Goal: Information Seeking & Learning: Learn about a topic

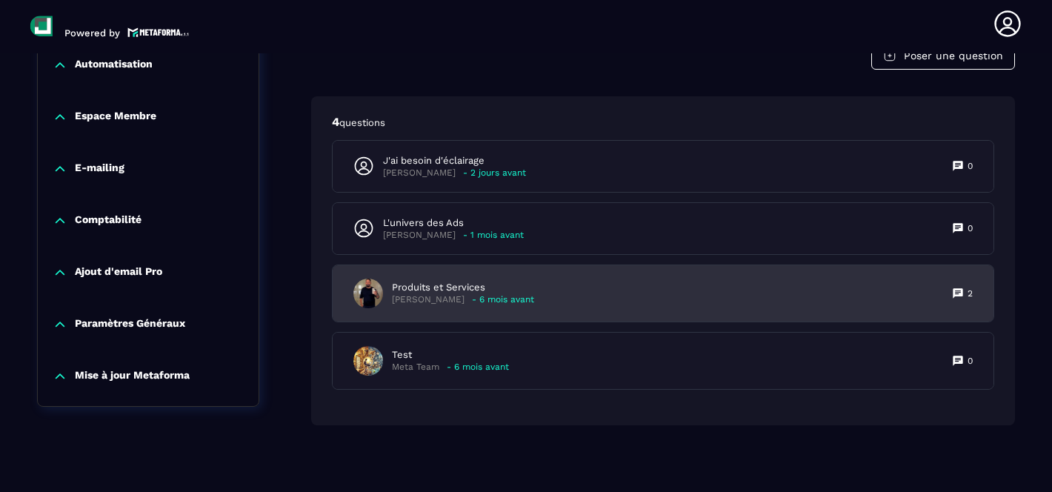
scroll to position [1366, 0]
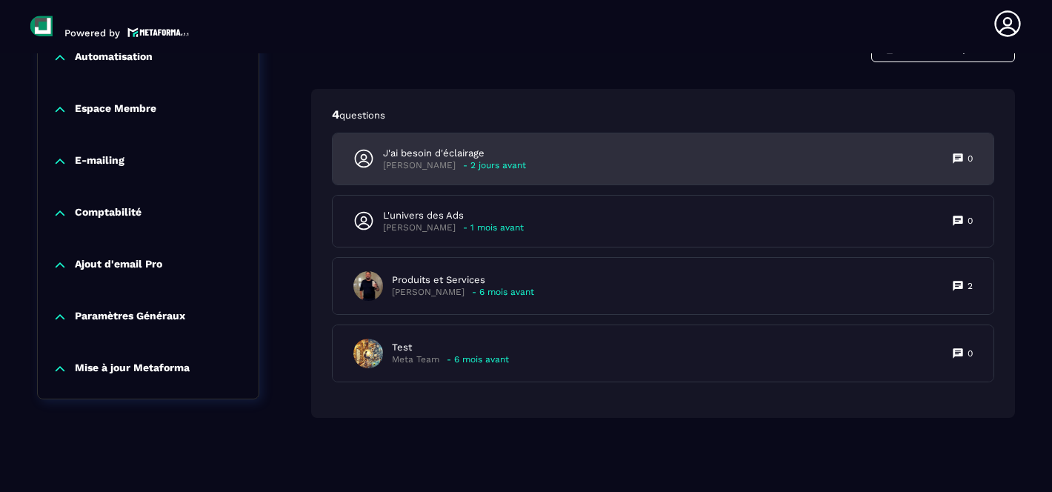
click at [667, 159] on div "J'ai besoin d'éclairage [PERSON_NAME] - 2 jours avant 0" at bounding box center [663, 158] width 661 height 51
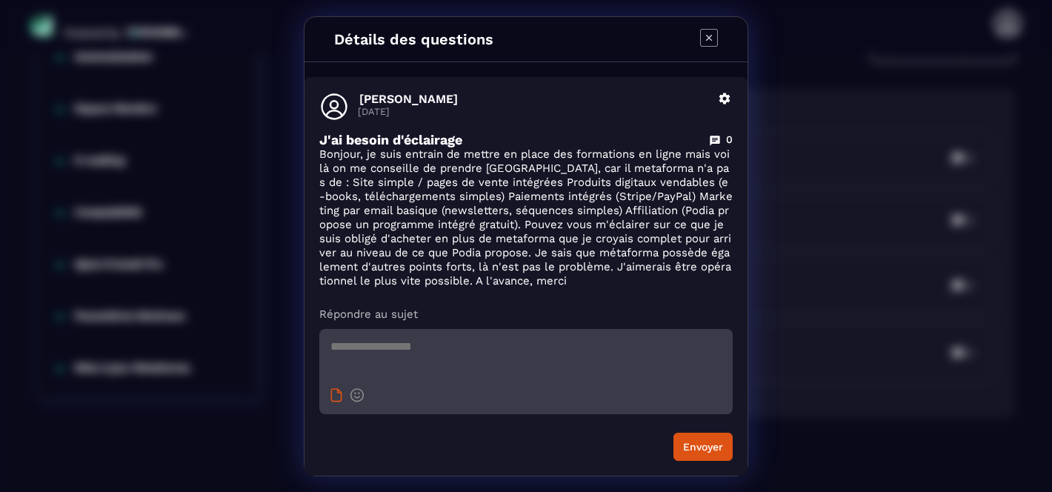
click at [334, 396] on icon "Modal window" at bounding box center [336, 395] width 12 height 14
click at [713, 41] on icon "Modal window" at bounding box center [709, 38] width 18 height 18
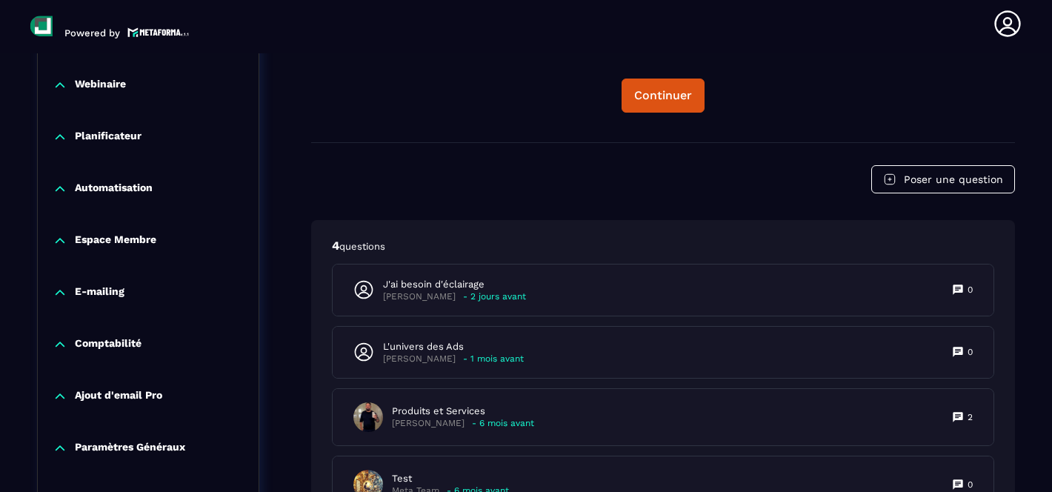
scroll to position [1312, 0]
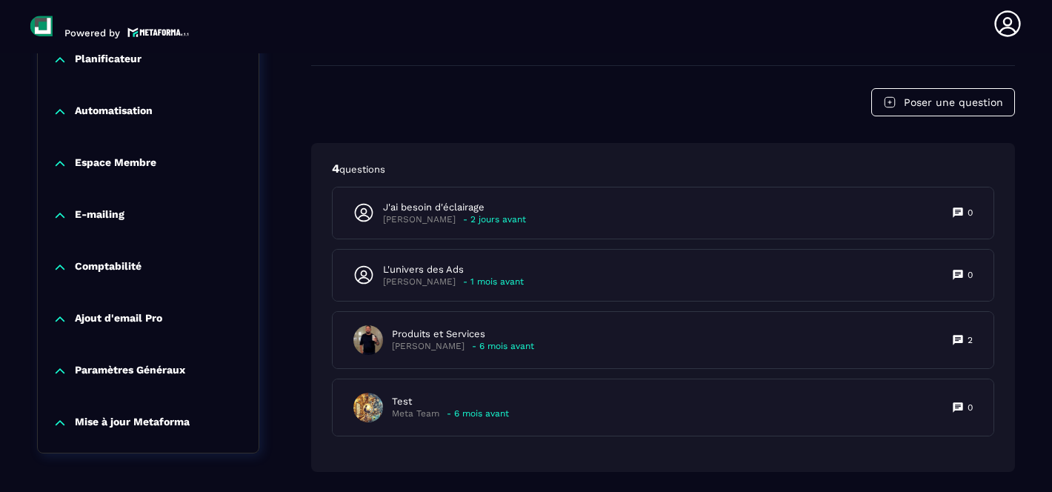
click at [105, 270] on p "Comptabilité" at bounding box center [108, 267] width 67 height 15
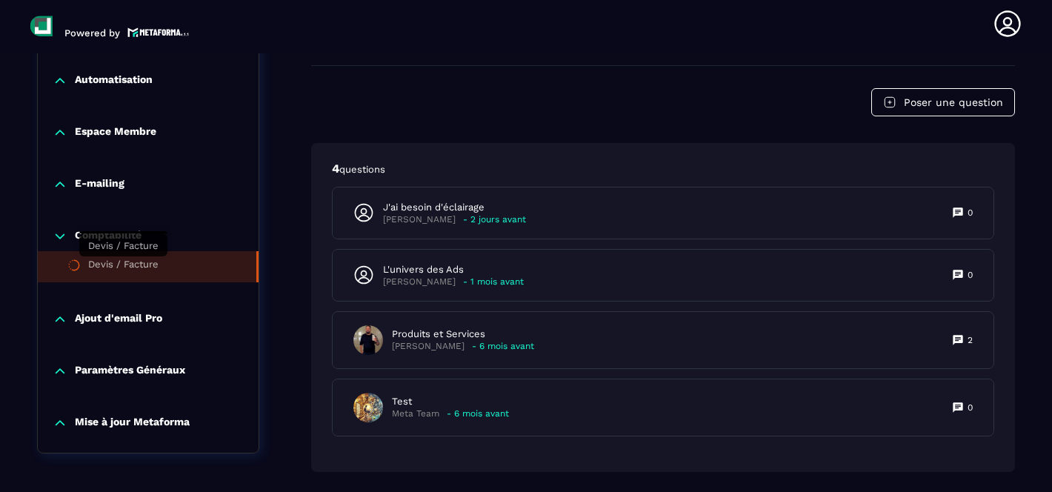
click at [119, 268] on div "Devis / Facture" at bounding box center [123, 267] width 70 height 16
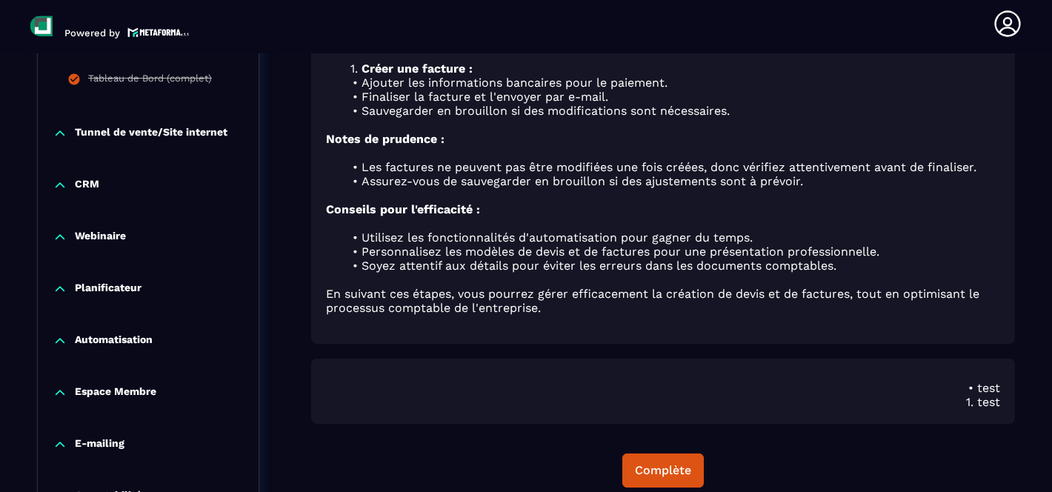
scroll to position [1029, 0]
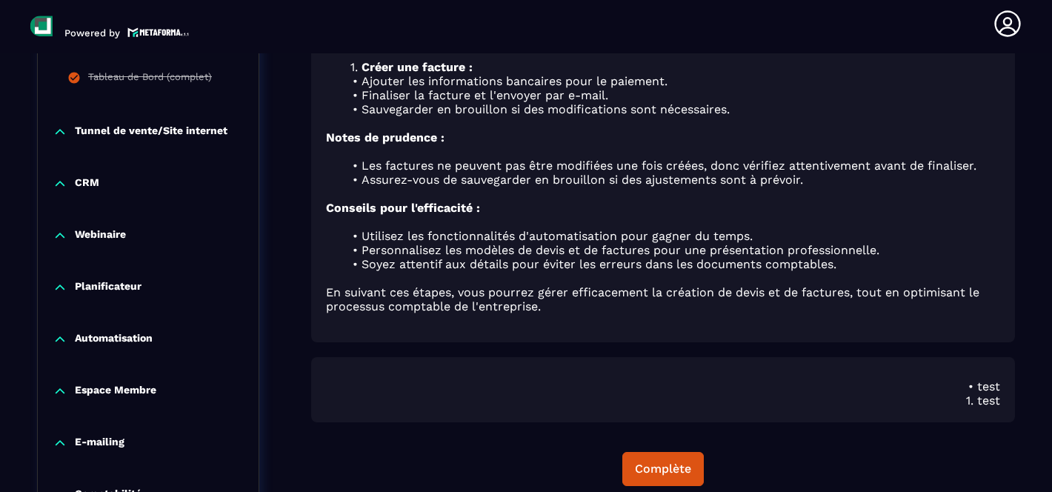
click at [132, 127] on p "Tunnel de vente/Site internet" at bounding box center [151, 131] width 153 height 15
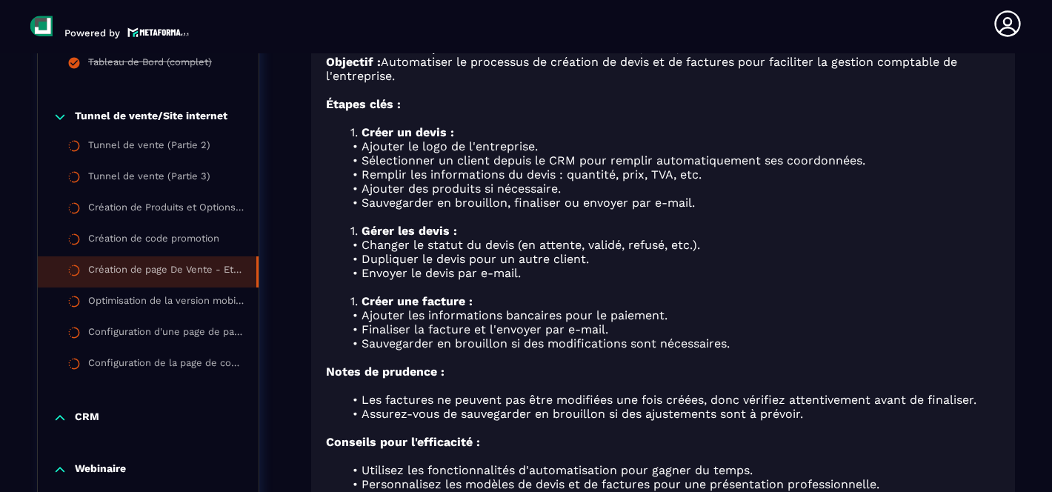
scroll to position [1013, 0]
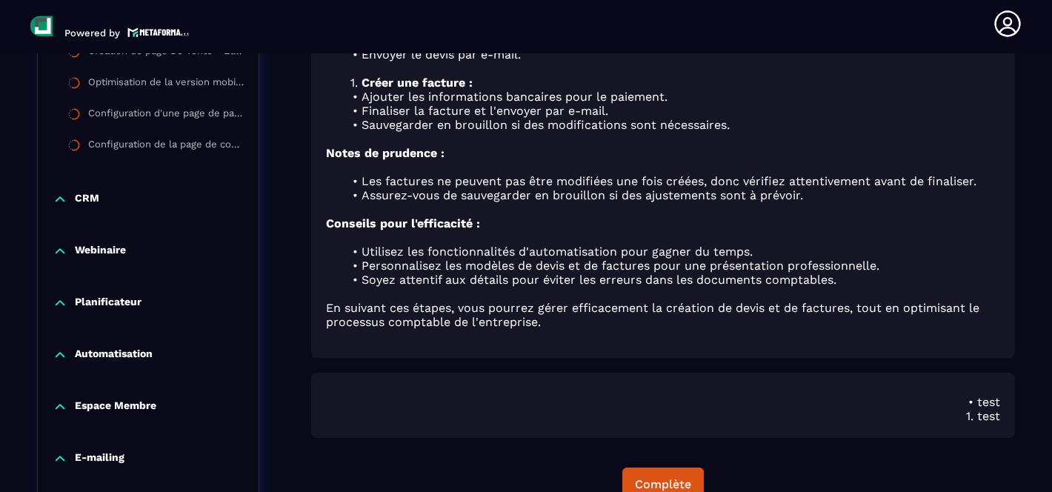
click at [121, 300] on p "Planificateur" at bounding box center [108, 303] width 67 height 15
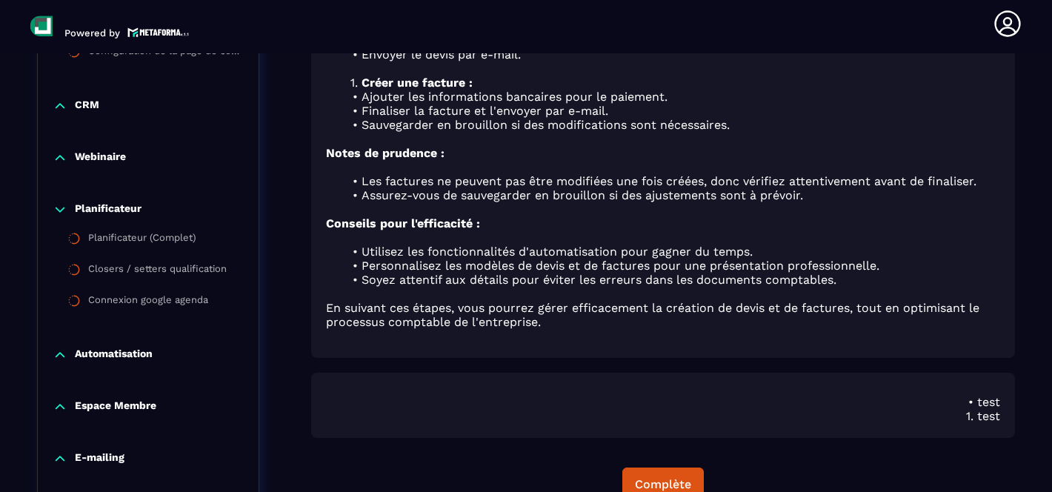
click at [124, 353] on p "Automatisation" at bounding box center [114, 354] width 78 height 15
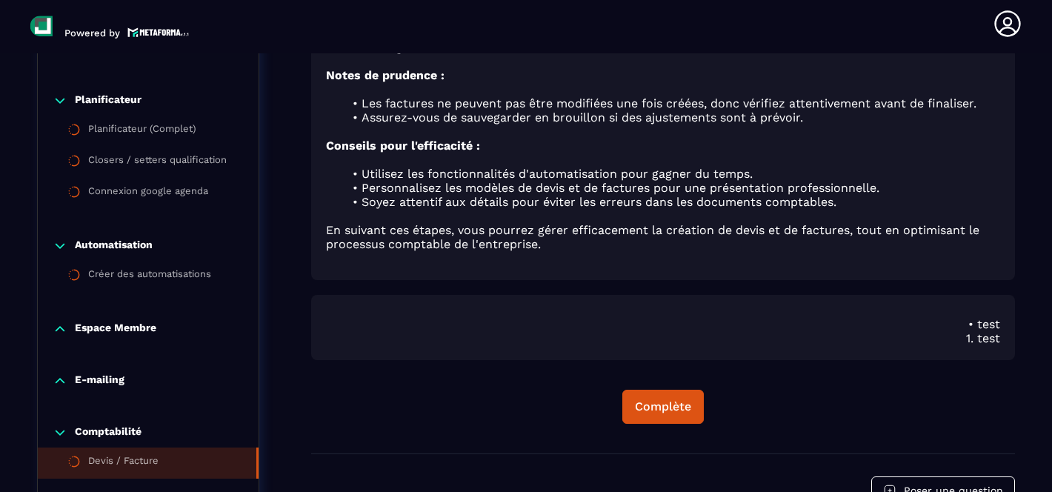
scroll to position [1094, 0]
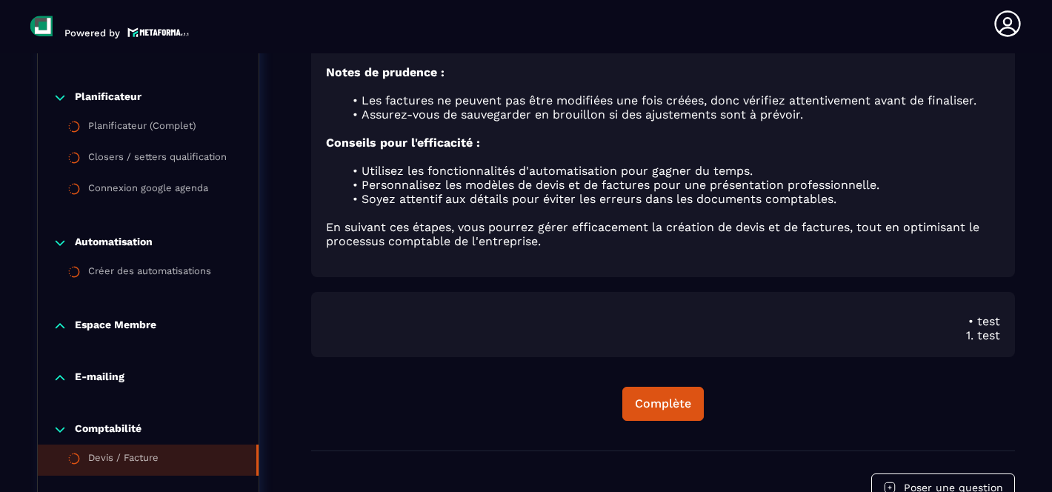
click at [129, 326] on p "Espace Membre" at bounding box center [115, 326] width 81 height 15
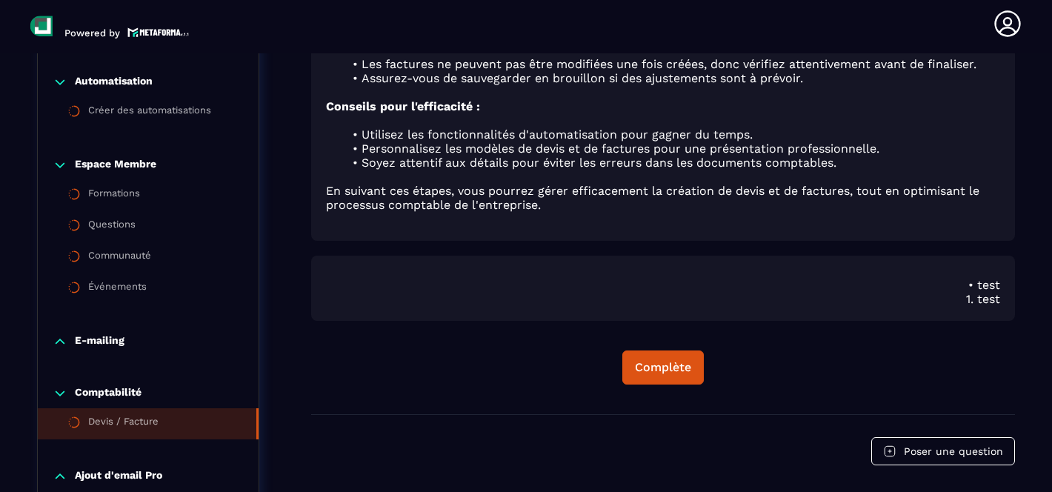
scroll to position [1162, 0]
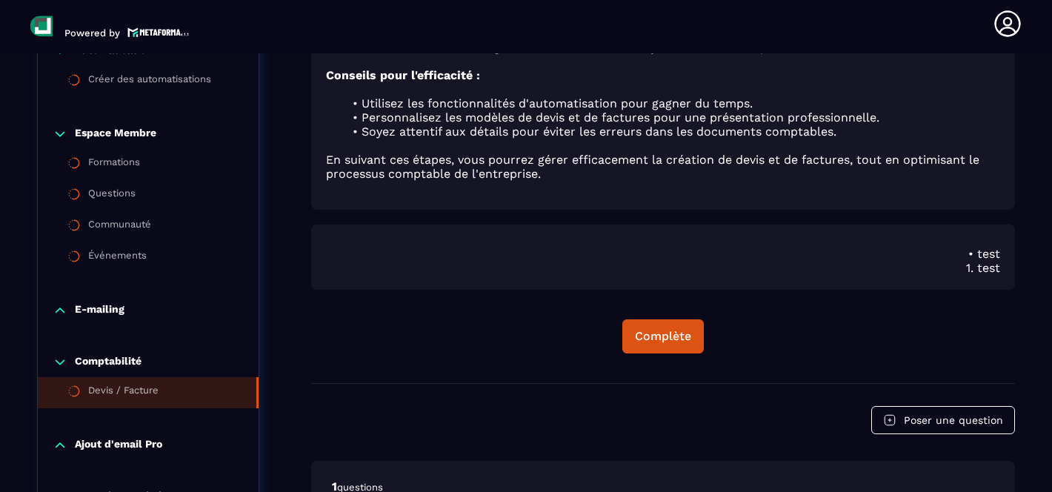
click at [113, 315] on p "E-mailing" at bounding box center [100, 310] width 50 height 15
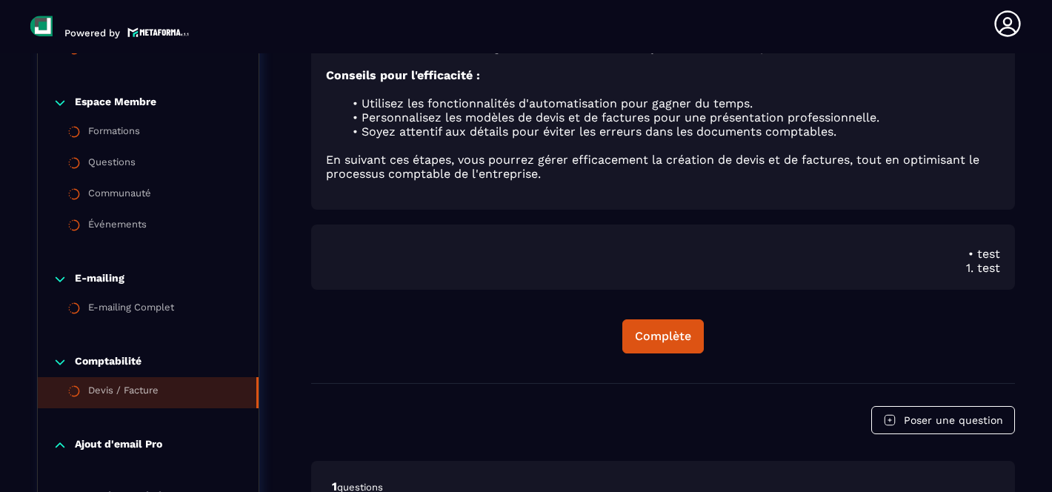
scroll to position [1342, 0]
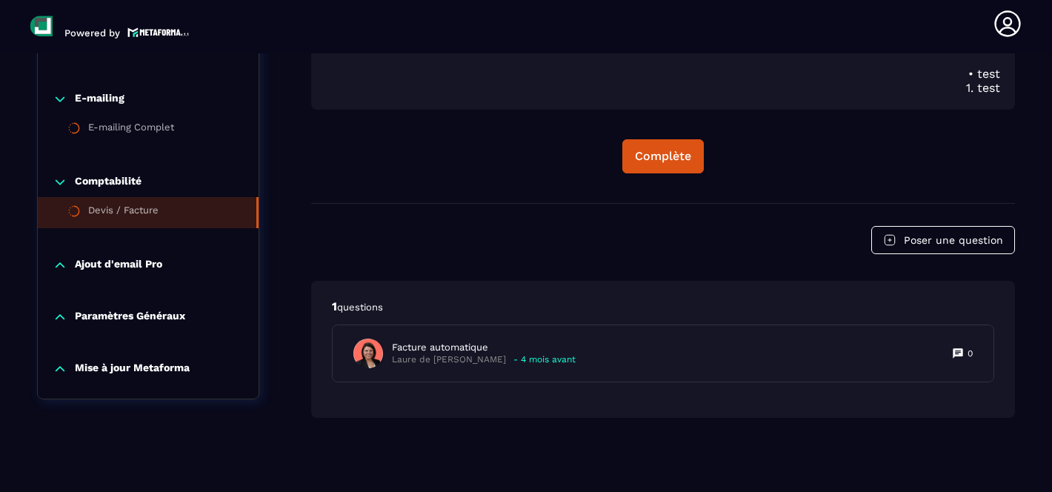
click at [123, 270] on p "Ajout d'email Pro" at bounding box center [118, 265] width 87 height 15
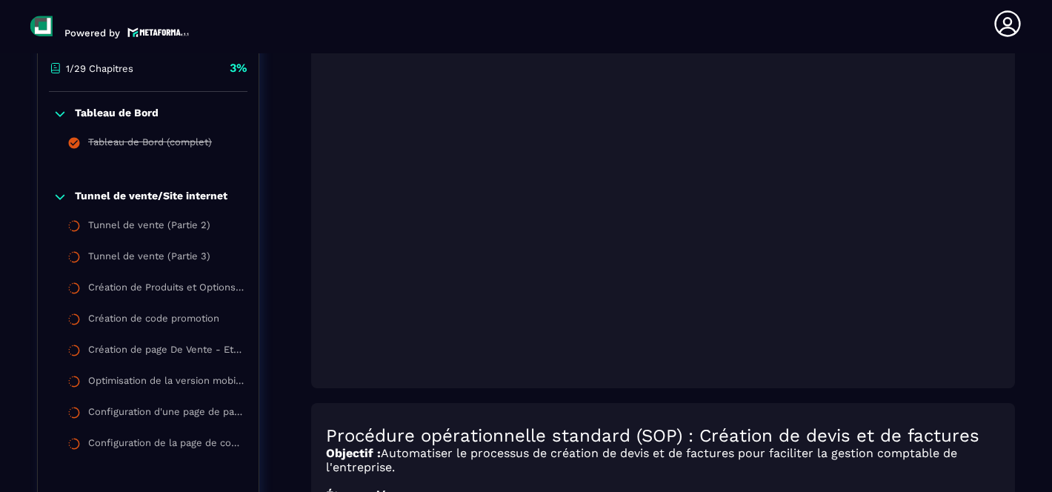
scroll to position [0, 0]
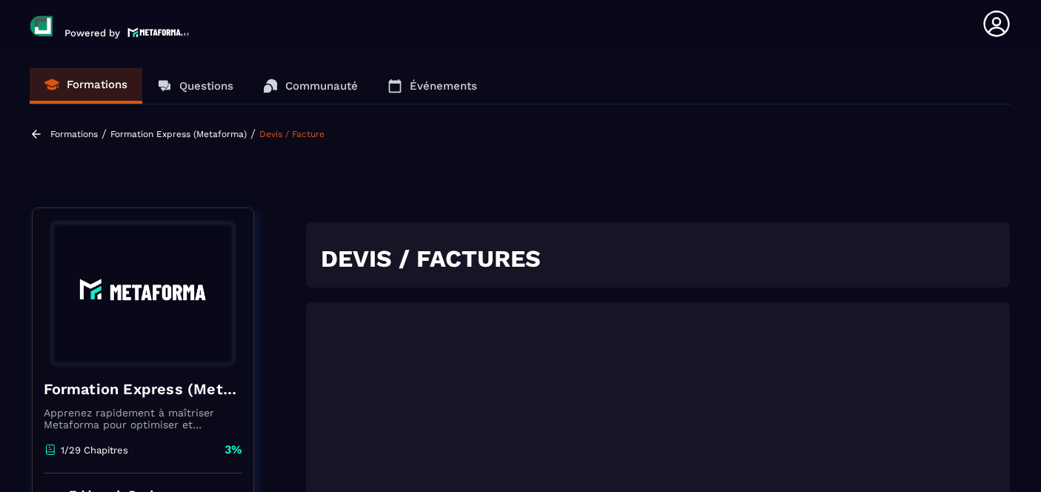
click at [188, 79] on p "Questions" at bounding box center [206, 85] width 54 height 13
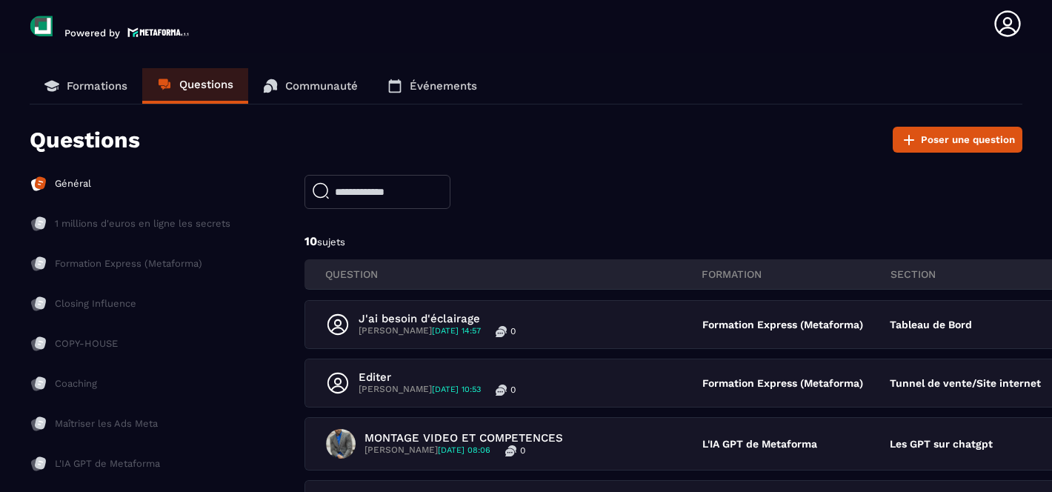
click at [95, 308] on p "Closing Influence" at bounding box center [95, 303] width 81 height 13
click at [87, 345] on p "COPY-HOUSE" at bounding box center [86, 343] width 63 height 13
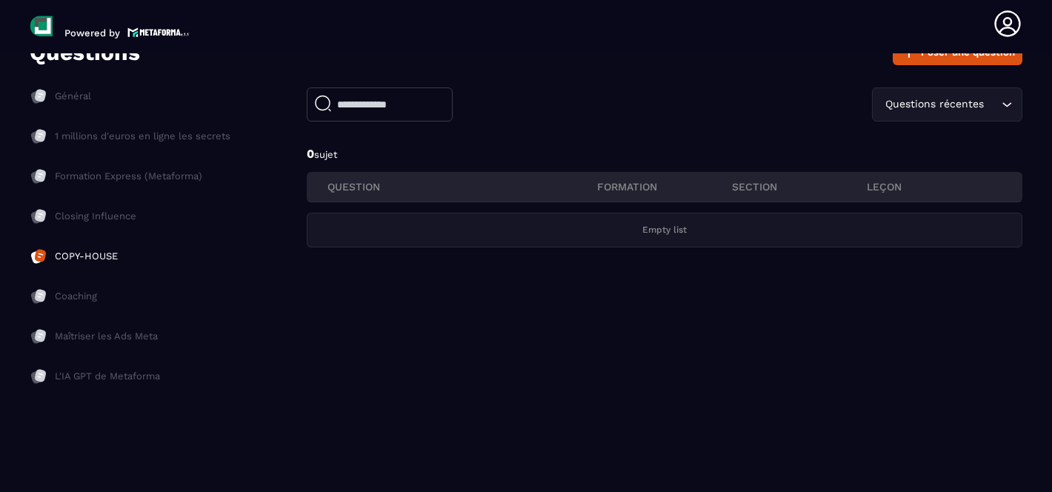
scroll to position [92, 0]
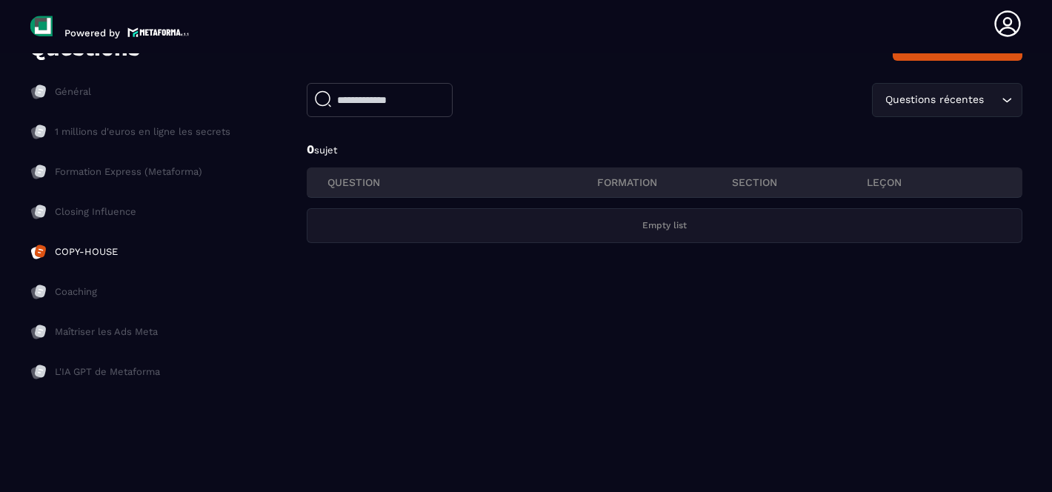
click at [84, 294] on p "Coaching" at bounding box center [76, 291] width 42 height 13
click at [86, 332] on p "Maîtriser les Ads Meta" at bounding box center [106, 331] width 103 height 13
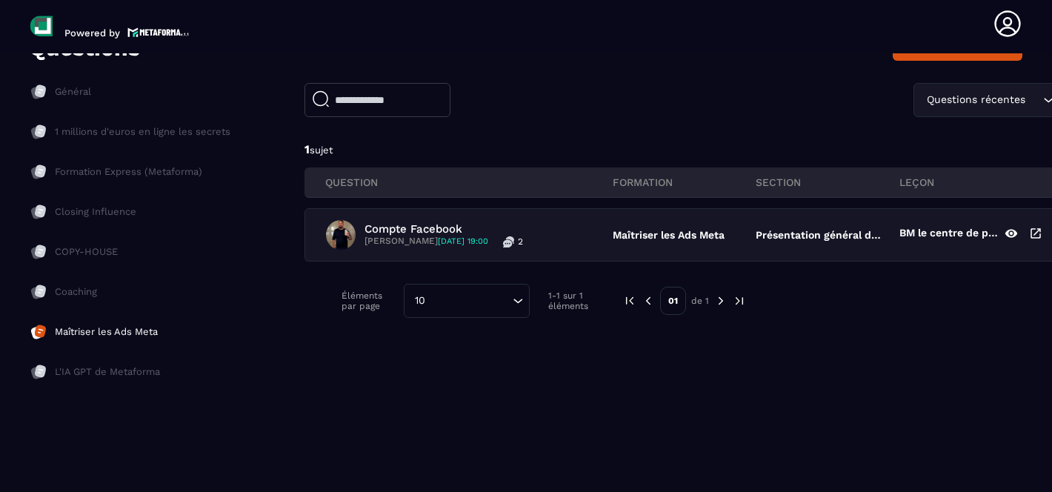
click at [83, 366] on p "L'IA GPT de Metaforma" at bounding box center [107, 371] width 105 height 13
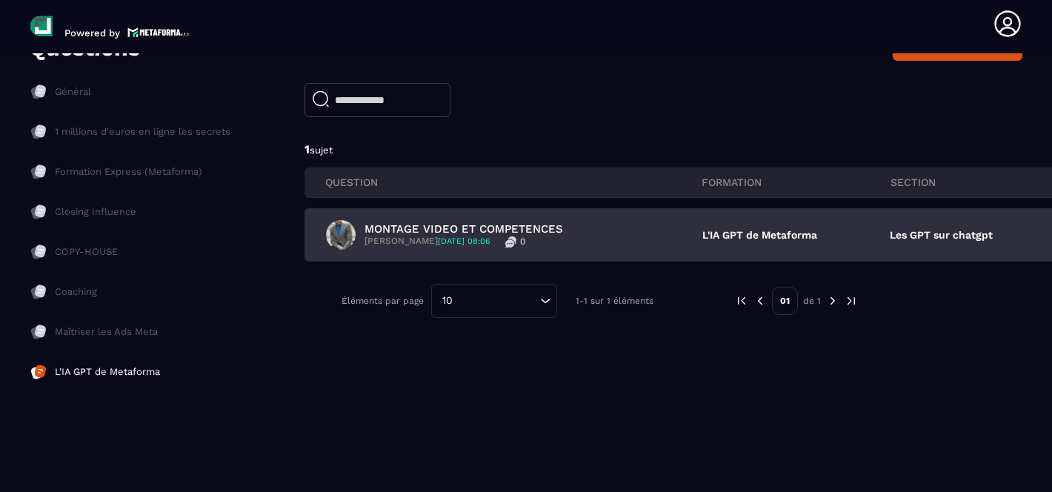
click at [532, 227] on p "MONTAGE VIDEO ET COMPETENCES" at bounding box center [464, 228] width 199 height 13
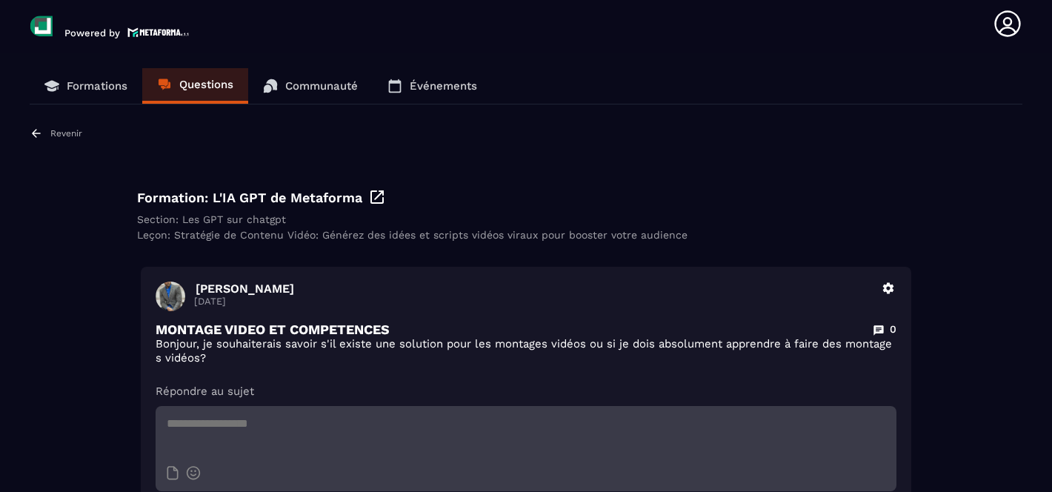
click at [77, 79] on link "Formations" at bounding box center [86, 86] width 113 height 36
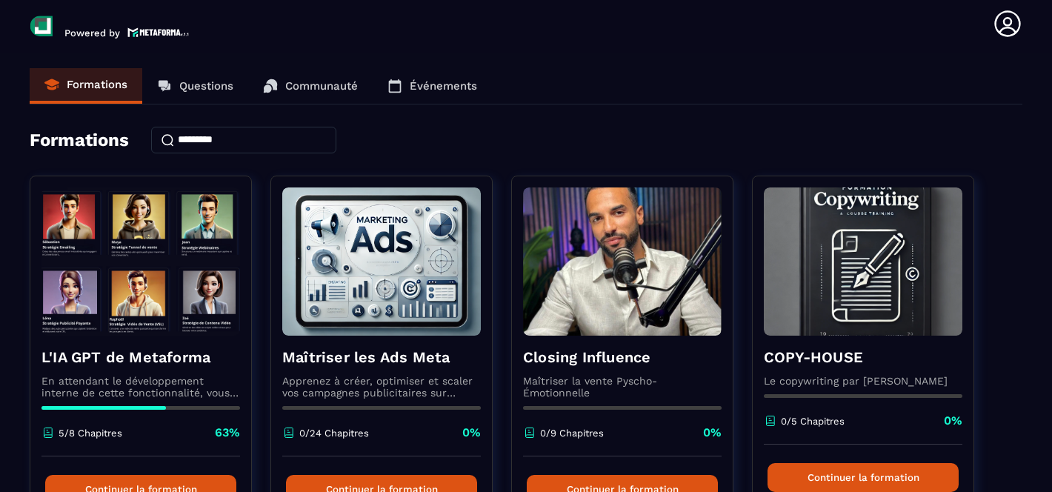
click at [45, 25] on img at bounding box center [42, 27] width 24 height 24
